Goal: Check status: Check status

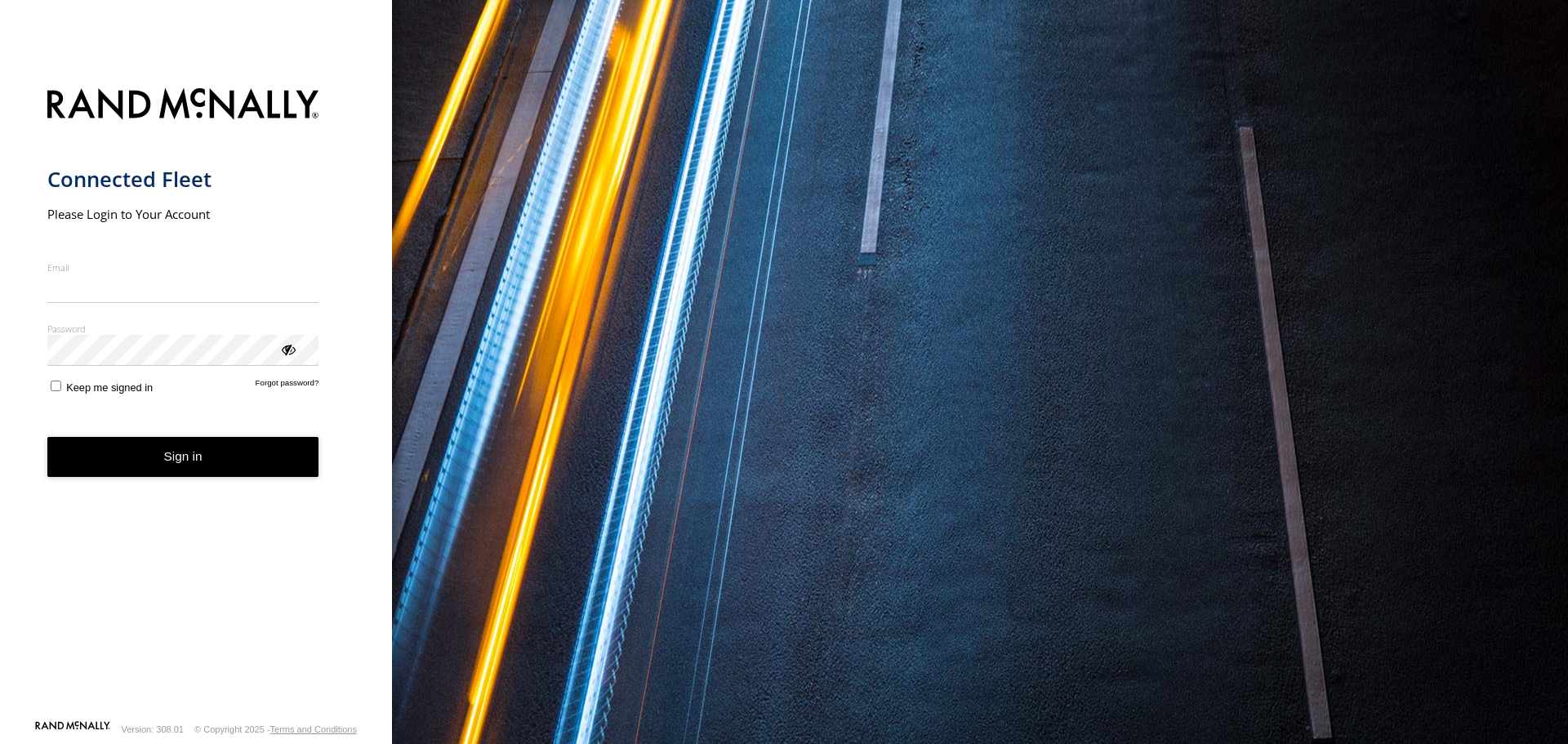
type input "**********"
click at [199, 474] on button "Sign in" at bounding box center [184, 457] width 272 height 40
click at [196, 453] on button "Sign in" at bounding box center [184, 457] width 272 height 40
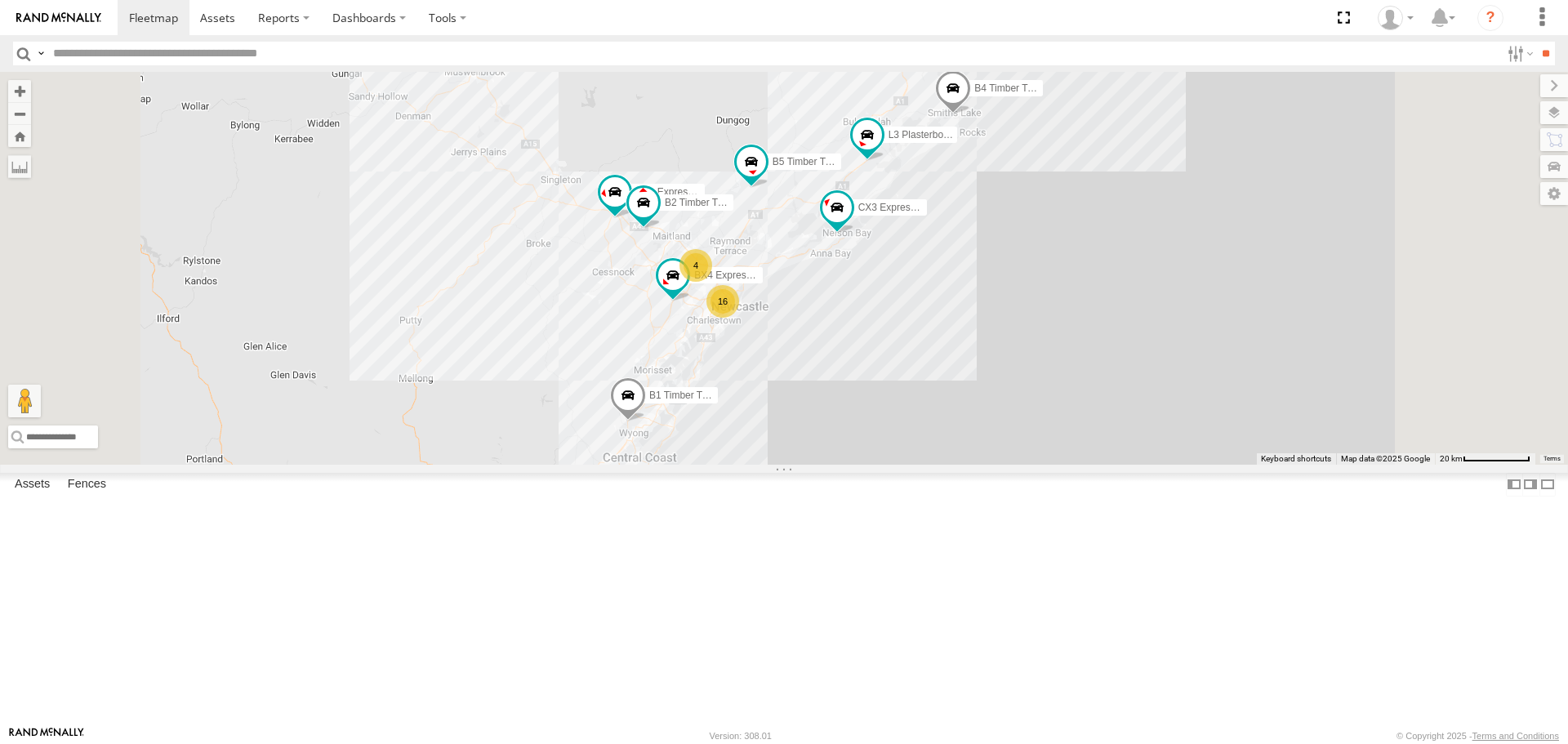
scroll to position [327, 0]
click at [0, 0] on div "C2 Timber Truck" at bounding box center [0, 0] width 0 height 0
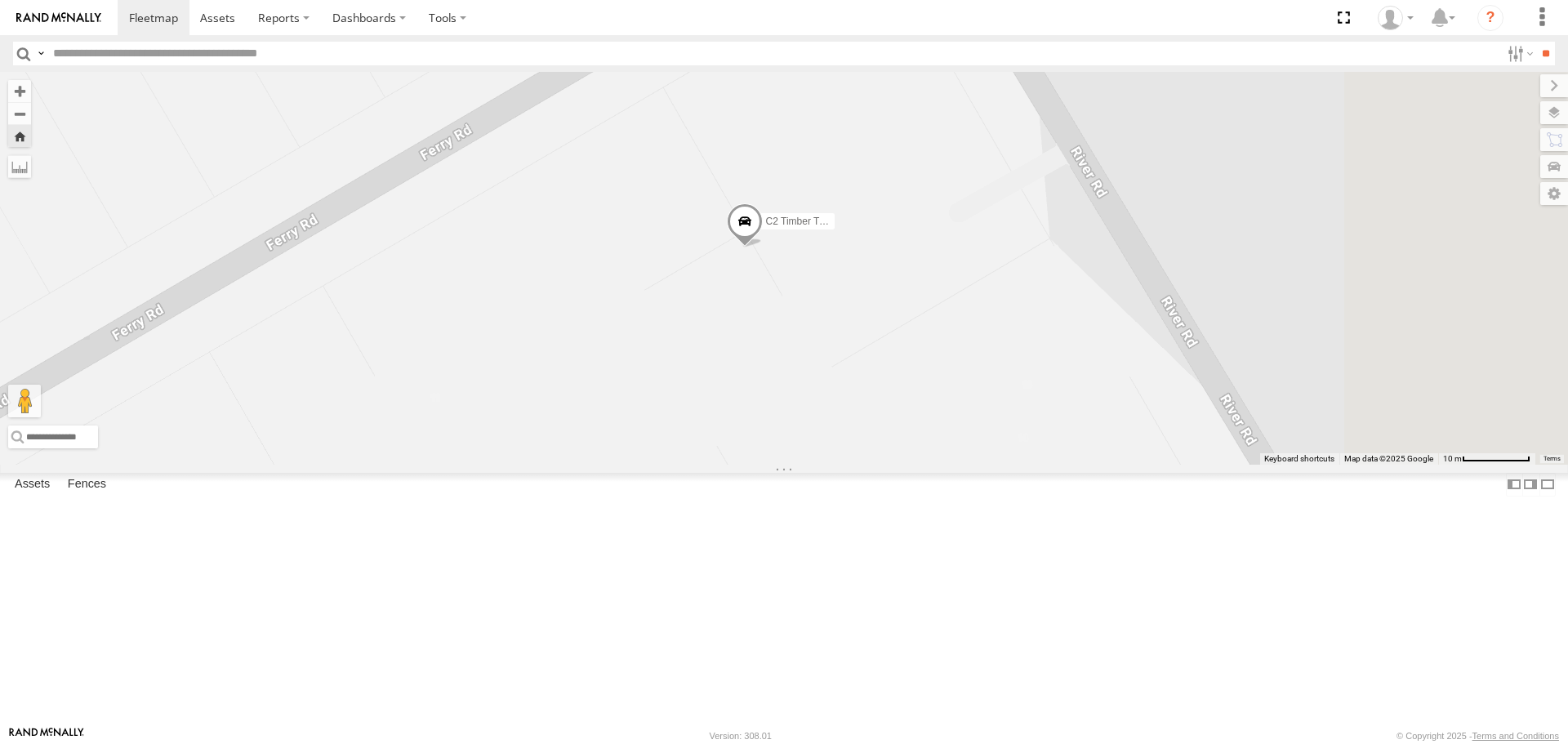
drag, startPoint x: 1193, startPoint y: 331, endPoint x: 967, endPoint y: 550, distance: 314.7
click at [967, 464] on div "C2 Timber Truck" at bounding box center [784, 268] width 1568 height 392
